Goal: Navigation & Orientation: Find specific page/section

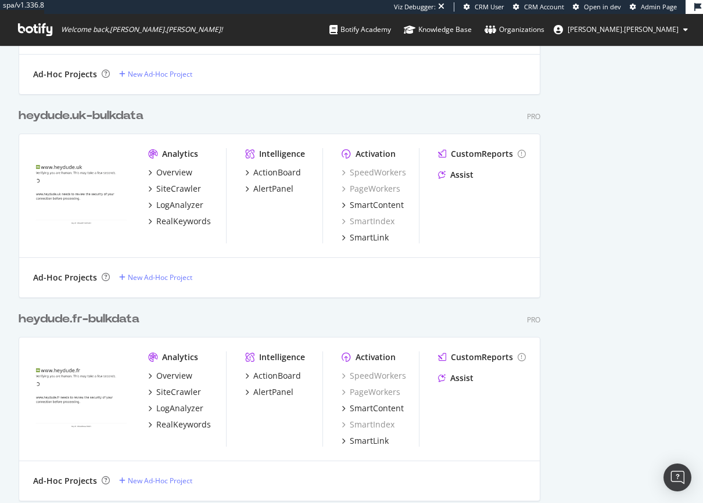
scroll to position [3657, 0]
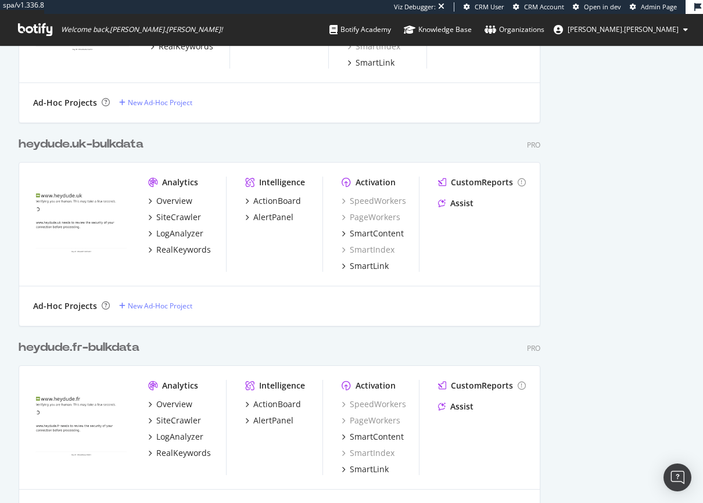
click at [493, 282] on div "Organization Settings Owners [EMAIL_ADDRESS][DOMAIN_NAME] Teams SEO Team [EMAIL…" at bounding box center [627, 94] width 114 height 7374
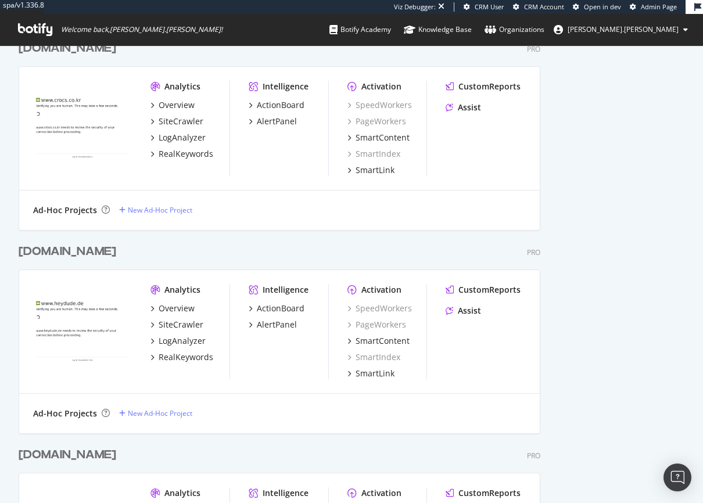
click at [60, 251] on div "[DOMAIN_NAME]" at bounding box center [68, 251] width 98 height 17
drag, startPoint x: 112, startPoint y: 251, endPoint x: 22, endPoint y: 249, distance: 90.1
click at [22, 249] on div "[DOMAIN_NAME] Pro" at bounding box center [280, 251] width 522 height 17
copy div "[DOMAIN_NAME]"
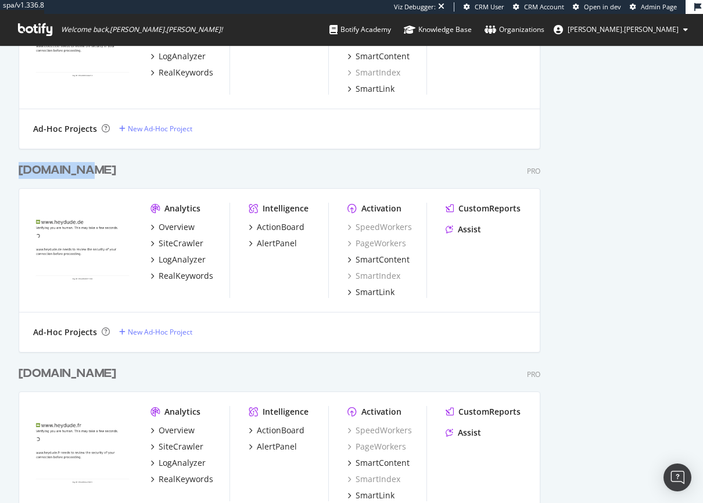
scroll to position [2261, 0]
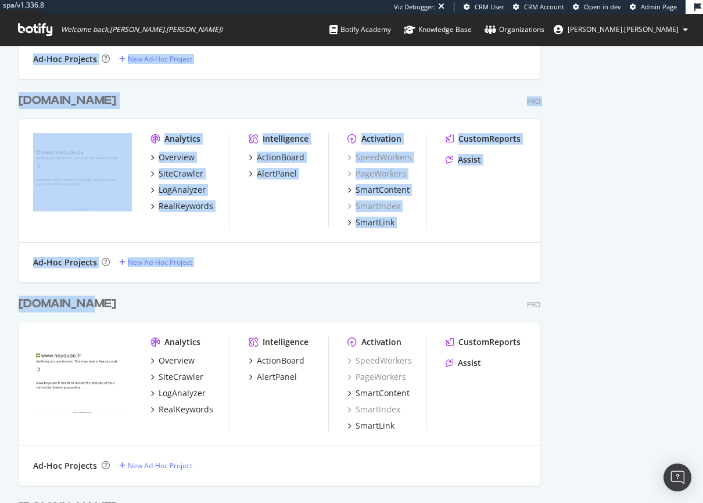
drag, startPoint x: 94, startPoint y: 304, endPoint x: 17, endPoint y: 303, distance: 77.3
click at [103, 306] on div "[DOMAIN_NAME] Pro" at bounding box center [280, 304] width 522 height 17
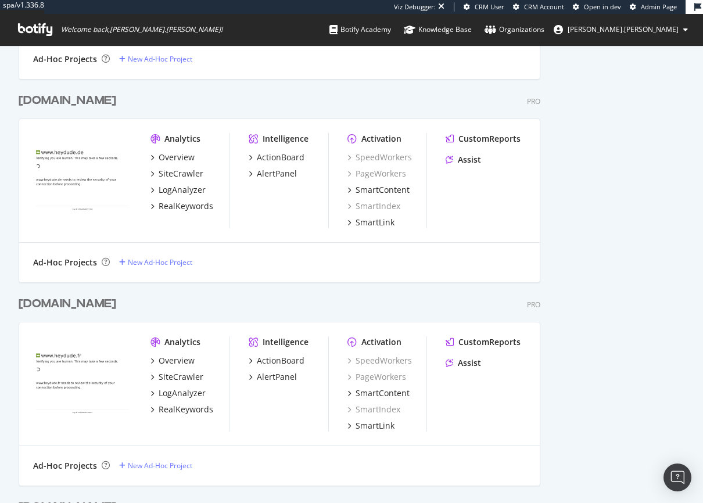
click at [103, 306] on div "[DOMAIN_NAME] Pro" at bounding box center [280, 304] width 522 height 17
drag, startPoint x: 103, startPoint y: 306, endPoint x: 20, endPoint y: 306, distance: 83.1
click at [20, 306] on div "[DOMAIN_NAME] Pro" at bounding box center [280, 304] width 522 height 17
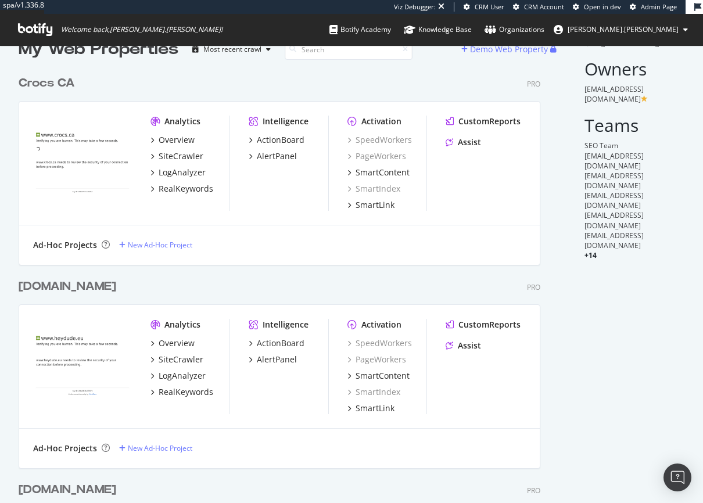
scroll to position [0, 0]
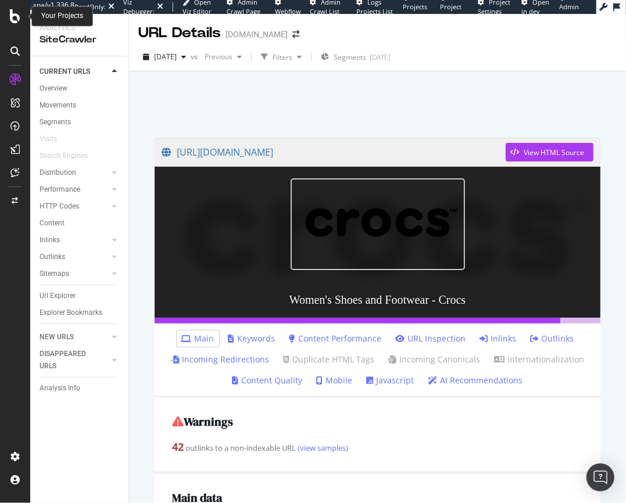
click at [16, 22] on icon at bounding box center [15, 16] width 10 height 14
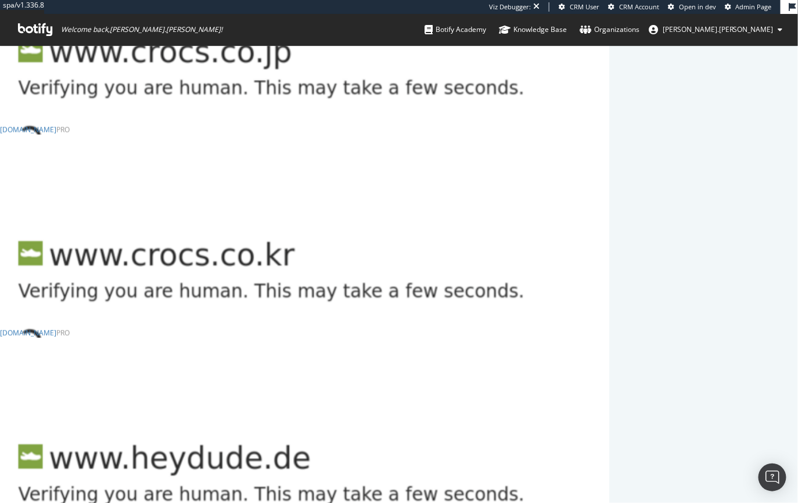
scroll to position [7343, 601]
